Goal: Task Accomplishment & Management: Manage account settings

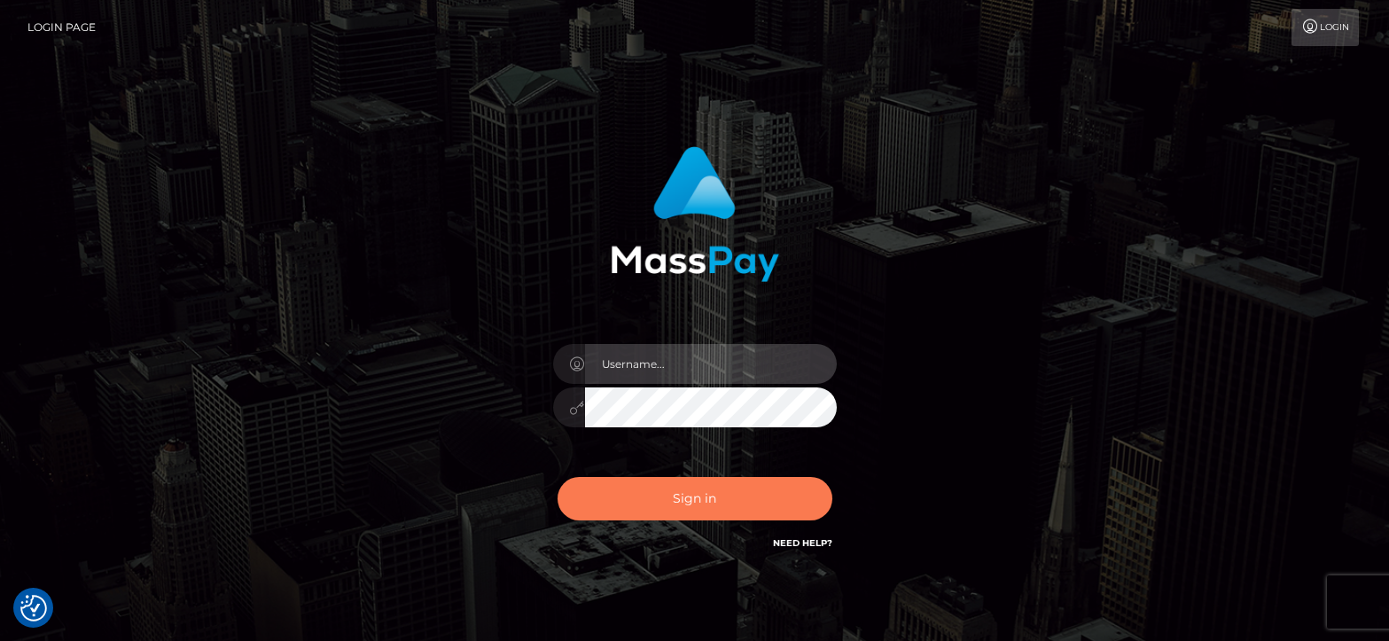
type input "greg.great"
click at [675, 502] on button "Sign in" at bounding box center [694, 498] width 275 height 43
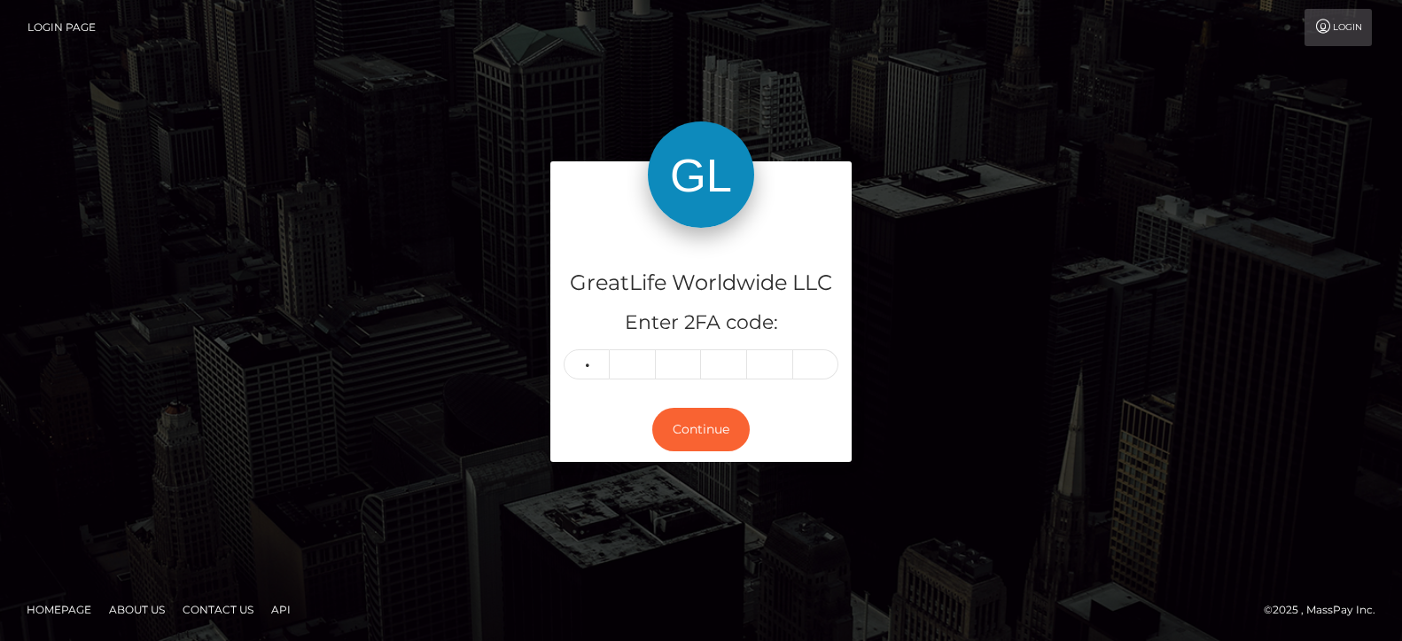
type input "5"
type input "2"
type input "7"
type input "5"
type input "8"
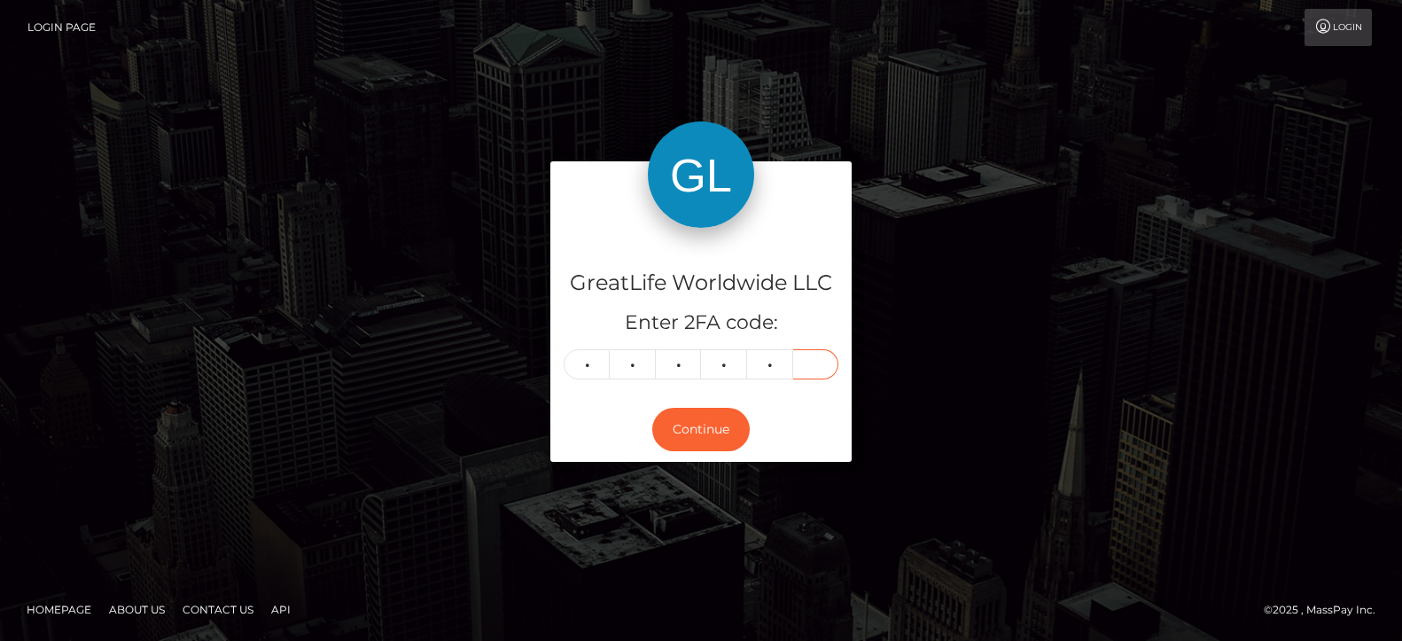
type input "1"
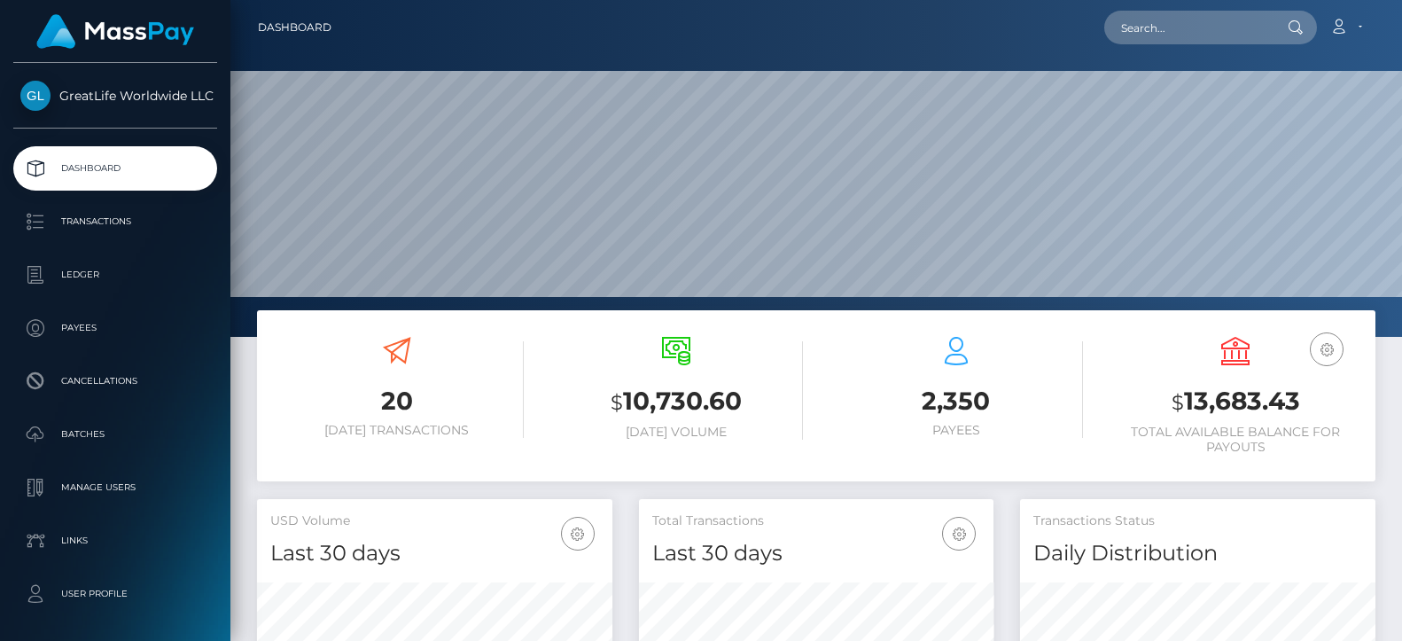
scroll to position [315, 355]
click at [1361, 26] on link "Account" at bounding box center [1346, 27] width 52 height 37
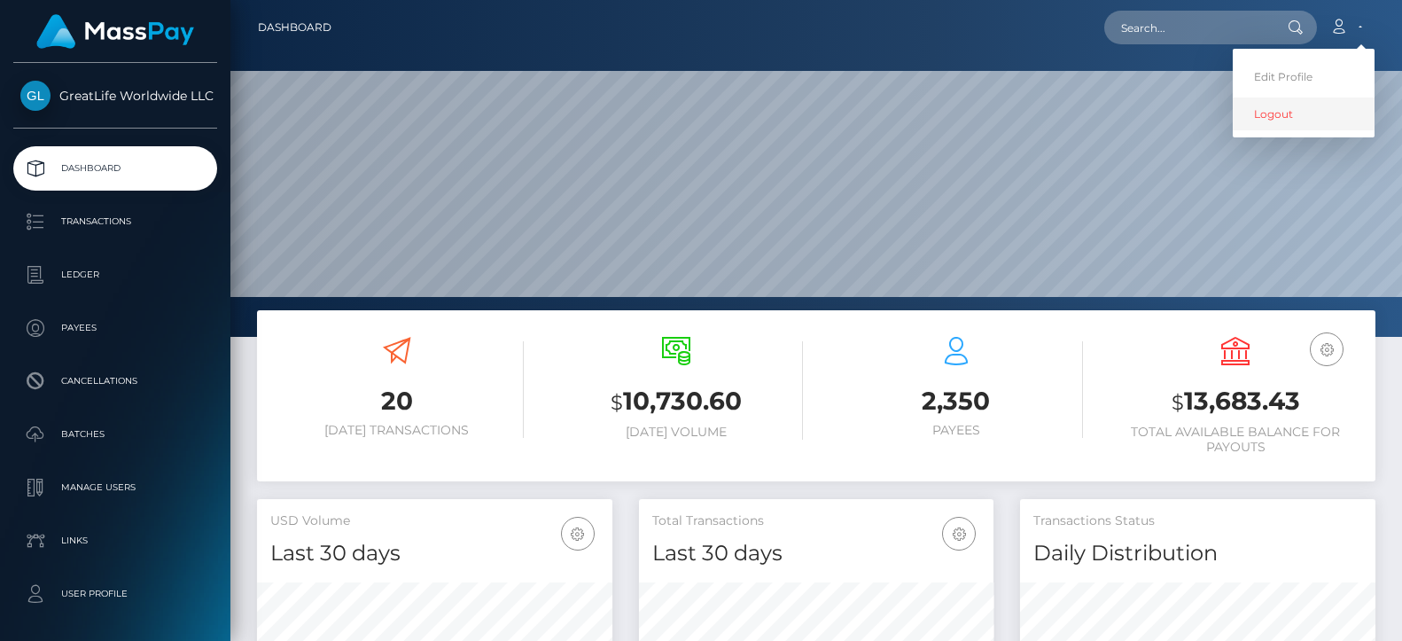
click at [1270, 118] on link "Logout" at bounding box center [1304, 113] width 142 height 33
